Goal: Check status: Check status

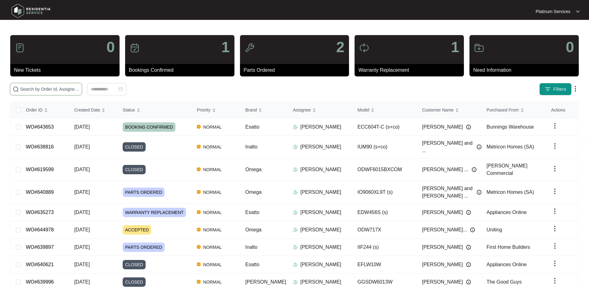
click at [35, 92] on input "text" at bounding box center [49, 89] width 59 height 7
paste input "643653"
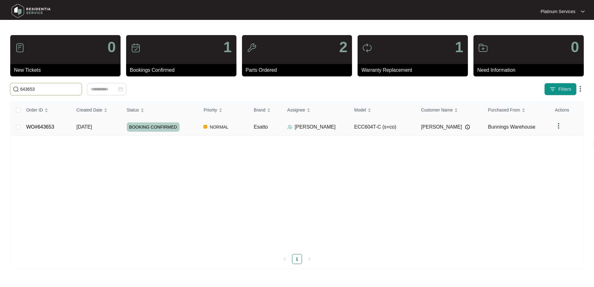
type input "643653"
click at [238, 126] on td "NORMAL" at bounding box center [223, 126] width 50 height 17
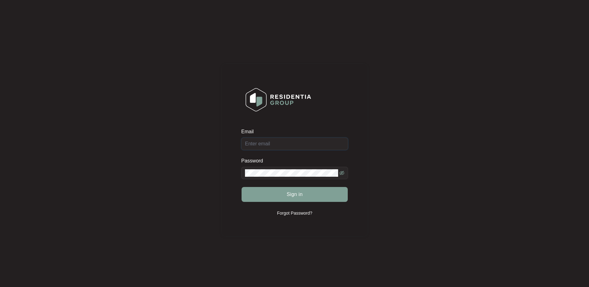
type input "[EMAIL_ADDRESS][DOMAIN_NAME]"
click at [293, 193] on span "Sign in" at bounding box center [295, 194] width 16 height 7
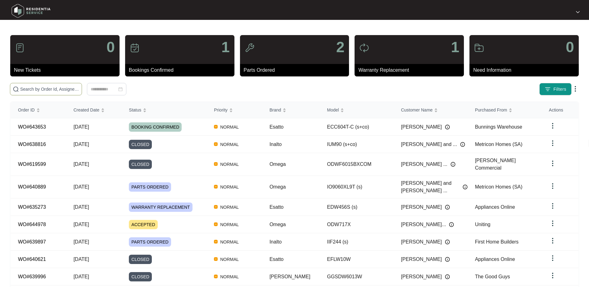
click at [59, 93] on span at bounding box center [46, 89] width 72 height 12
paste input "643653"
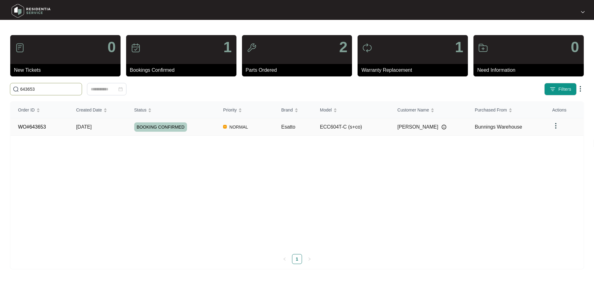
type input "643653"
click at [211, 125] on div "BOOKING CONFIRMED" at bounding box center [175, 126] width 82 height 9
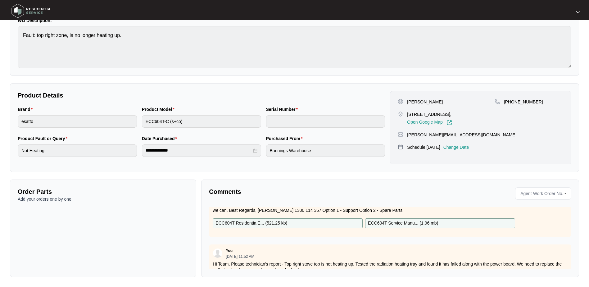
scroll to position [109, 0]
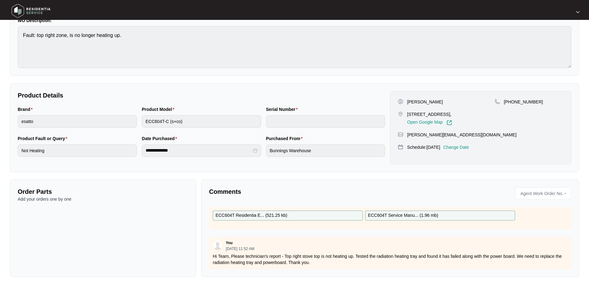
click at [150, 216] on div "Order Parts Add your orders one by one" at bounding box center [103, 228] width 186 height 98
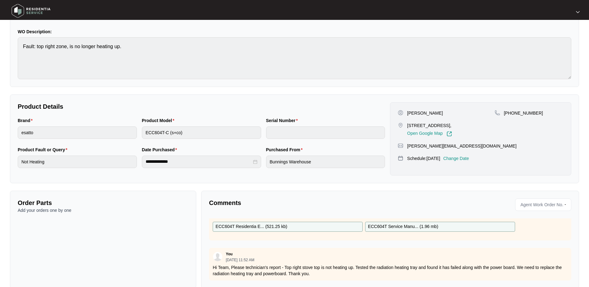
scroll to position [62, 0]
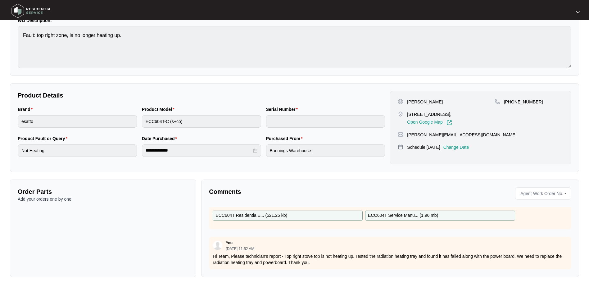
click at [72, 202] on p "Add your orders one by one" at bounding box center [103, 199] width 171 height 6
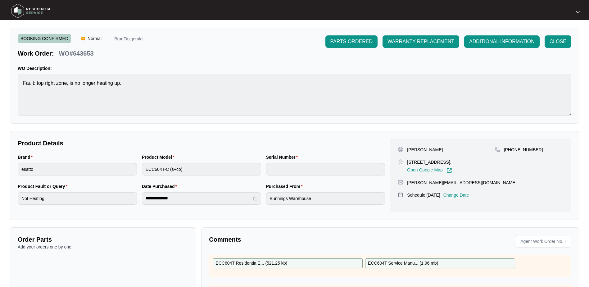
scroll to position [0, 0]
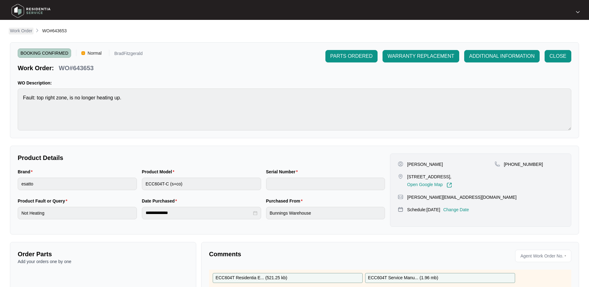
click at [25, 32] on p "Work Order" at bounding box center [21, 31] width 22 height 6
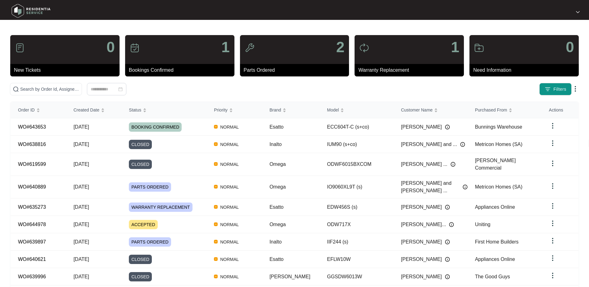
click at [235, 91] on div at bounding box center [131, 89] width 248 height 12
